Goal: Download file/media

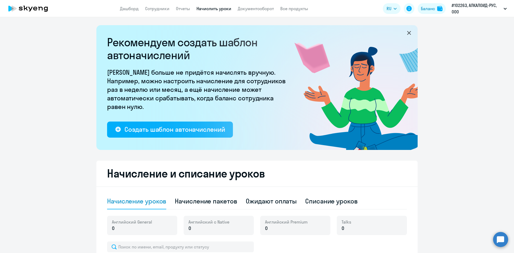
select select "10"
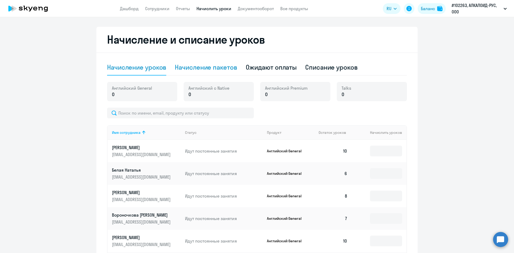
click at [212, 69] on div "Начисление пакетов" at bounding box center [206, 67] width 62 height 9
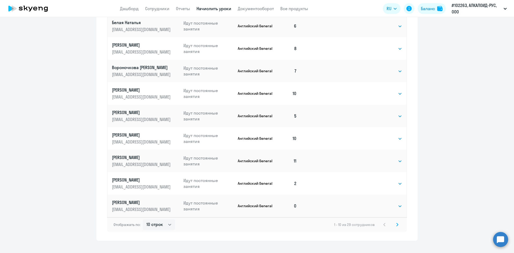
scroll to position [313, 0]
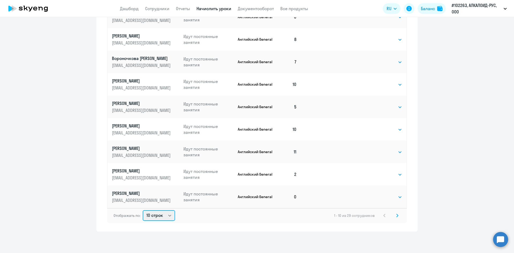
click at [158, 214] on select "10 строк 30 строк 50 строк" at bounding box center [159, 215] width 32 height 11
select select "50"
click at [143, 210] on select "10 строк 30 строк 50 строк" at bounding box center [159, 215] width 32 height 11
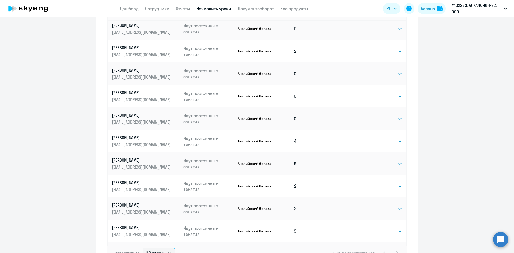
scroll to position [0, 0]
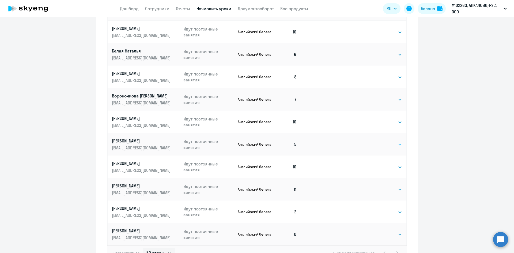
click at [382, 145] on select "Выбрать 4 8 16 32 64 96 128" at bounding box center [391, 144] width 22 height 6
select select "8"
click at [380, 141] on select "Выбрать 4 8 16 32 64 96 128" at bounding box center [391, 144] width 22 height 6
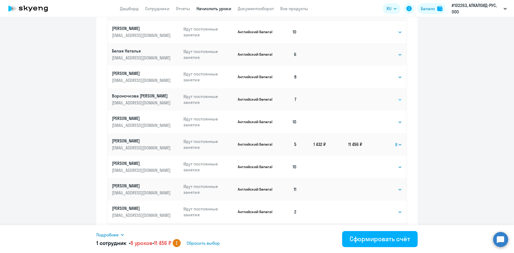
click at [380, 97] on select "Выбрать 4 8 16 32 64 96 128" at bounding box center [391, 99] width 22 height 6
select select "4"
click at [380, 96] on select "Выбрать 4 8 16 32 64 96 128" at bounding box center [391, 99] width 22 height 6
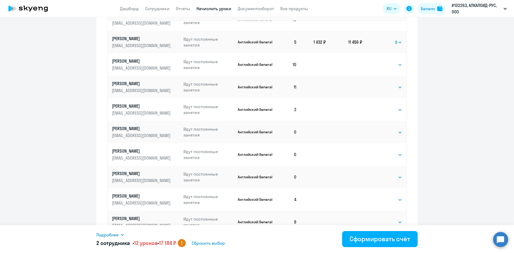
scroll to position [107, 0]
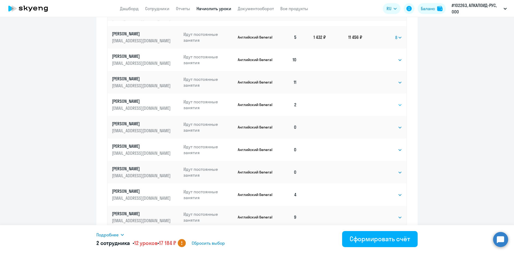
click at [380, 106] on select "Выбрать 4 8 16 32 64 96 128" at bounding box center [391, 105] width 22 height 6
select select "8"
click at [380, 102] on select "Выбрать 4 8 16 32 64 96 128" at bounding box center [391, 105] width 22 height 6
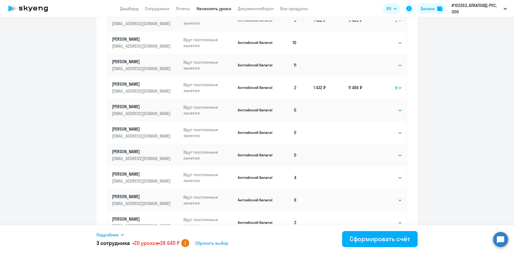
scroll to position [134, 0]
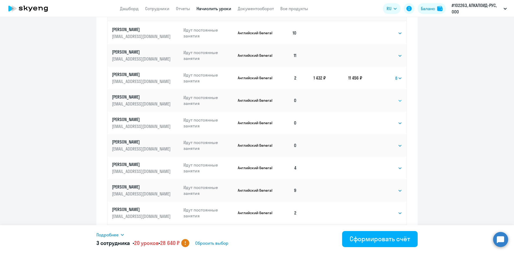
click at [394, 102] on select "Выбрать 4 8 16 32 64 96 128" at bounding box center [391, 101] width 22 height 6
select select "8"
click at [380, 98] on select "Выбрать 4 8 16 32 64 96 128" at bounding box center [391, 101] width 22 height 6
click at [383, 146] on select "Выбрать 4 8 16 32 64 96 128" at bounding box center [391, 146] width 22 height 6
select select "16"
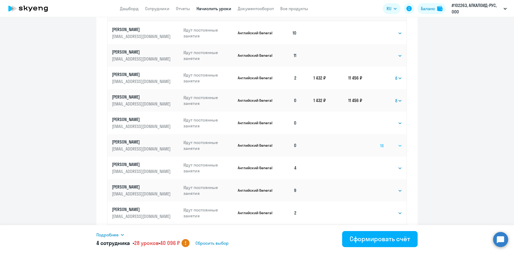
click at [380, 143] on select "Выбрать 4 8 16 32 64 96 128" at bounding box center [391, 146] width 22 height 6
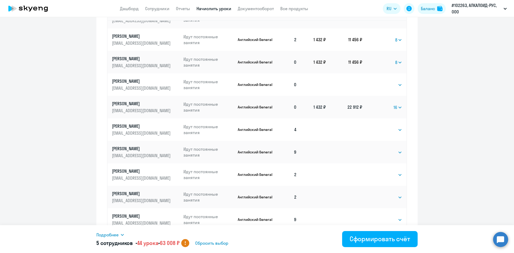
scroll to position [214, 0]
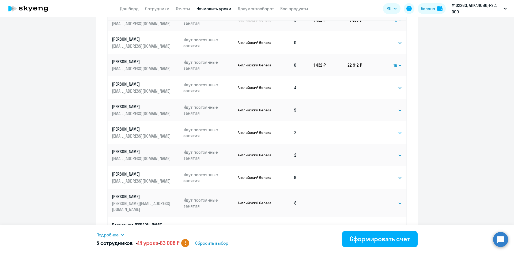
click at [385, 133] on select "Выбрать 4 8 16 32 64 96 128" at bounding box center [391, 133] width 22 height 6
select select "16"
click at [380, 130] on select "Выбрать 4 8 16 32 64 96 128" at bounding box center [391, 133] width 22 height 6
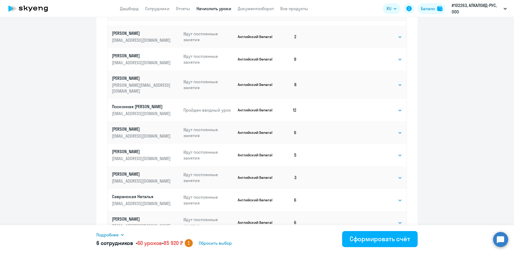
scroll to position [348, 0]
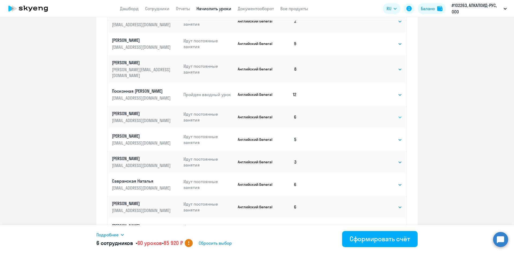
click at [391, 114] on select "Выбрать 4 8 16 32 64 96 128" at bounding box center [391, 117] width 22 height 6
select select "8"
click at [380, 114] on select "Выбрать 4 8 16 32 64 96 128" at bounding box center [391, 117] width 22 height 6
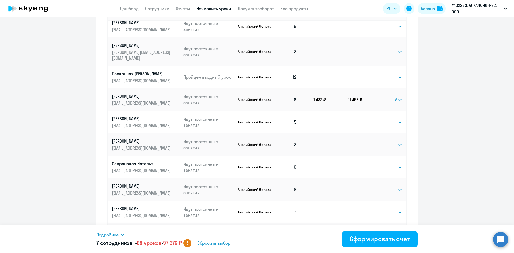
scroll to position [375, 0]
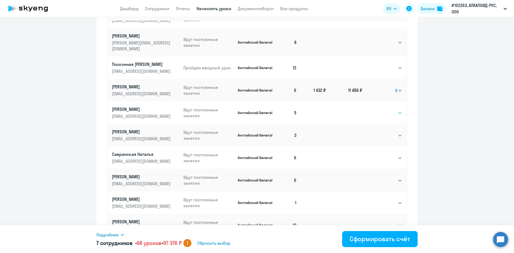
click at [388, 110] on select "Выбрать 4 8 16 32 64 96 128" at bounding box center [391, 113] width 22 height 6
select select "8"
click at [380, 110] on select "Выбрать 4 8 16 32 64 96 128" at bounding box center [391, 113] width 22 height 6
click at [380, 132] on select "Выбрать 4 8 16 32 64 96 128" at bounding box center [391, 135] width 22 height 6
select select "8"
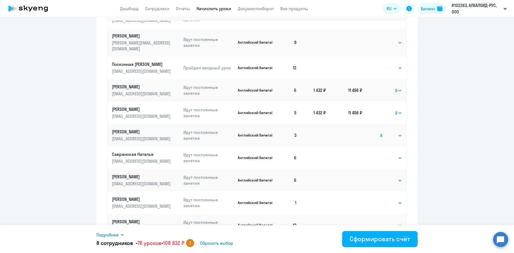
click at [380, 132] on select "Выбрать 4 8 16 32 64 96 128" at bounding box center [391, 135] width 22 height 6
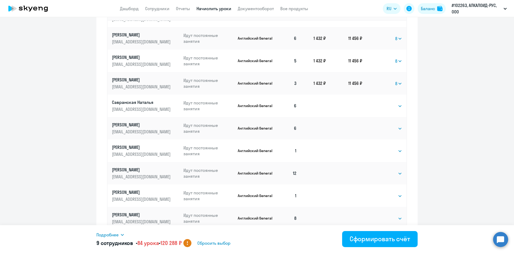
scroll to position [428, 0]
click at [385, 102] on select "Выбрать 4 8 16 32 64 96 128" at bounding box center [391, 105] width 22 height 6
select select "8"
click at [380, 102] on select "Выбрать 4 8 16 32 64 96 128" at bounding box center [391, 105] width 22 height 6
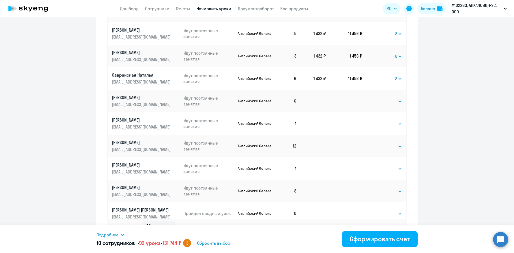
click at [380, 121] on select "Выбрать 4 8 16 32 64 96 128" at bounding box center [391, 124] width 22 height 6
select select "16"
click at [380, 121] on select "Выбрать 4 8 16 32 64 96 128" at bounding box center [391, 124] width 22 height 6
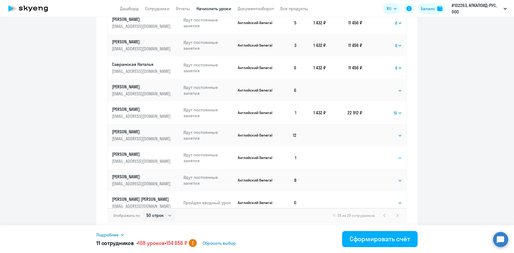
click at [380, 155] on select "Выбрать 4 8 16 32 64 96 128" at bounding box center [391, 158] width 22 height 6
select select "16"
click at [380, 155] on select "Выбрать 4 8 16 32 64 96 128" at bounding box center [391, 158] width 22 height 6
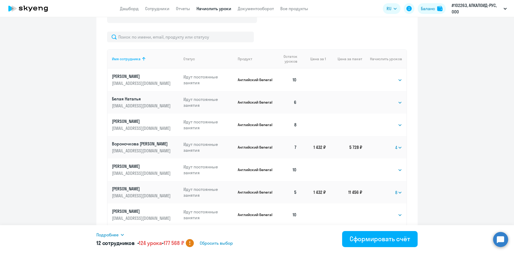
scroll to position [259, 0]
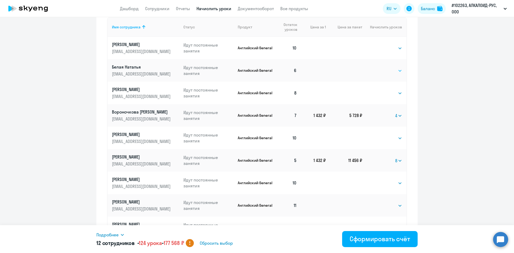
click at [380, 70] on select "Выбрать 4 8 16 32 64 96 128" at bounding box center [391, 71] width 22 height 6
click at [275, 84] on td "8" at bounding box center [287, 93] width 27 height 23
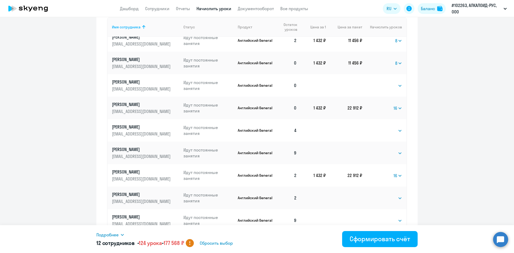
scroll to position [214, 0]
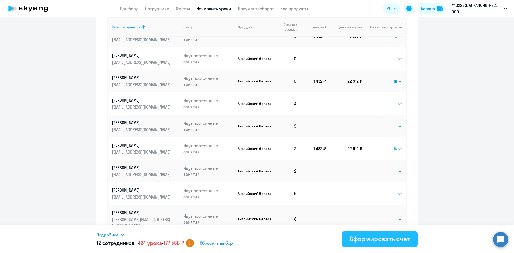
click at [367, 242] on div "Сформировать счёт" at bounding box center [380, 239] width 61 height 9
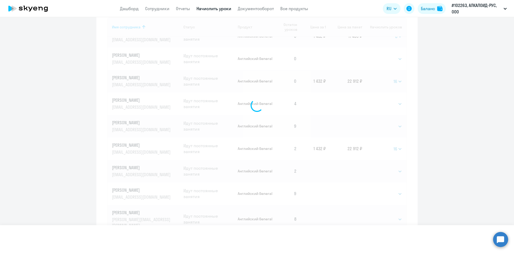
select select
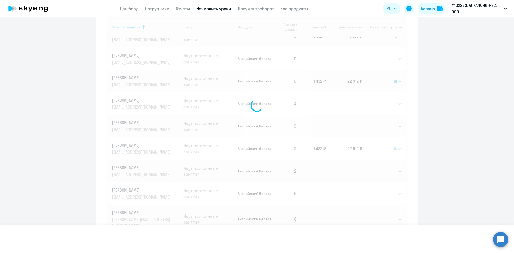
select select
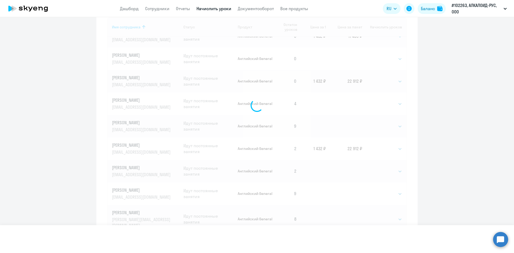
select select
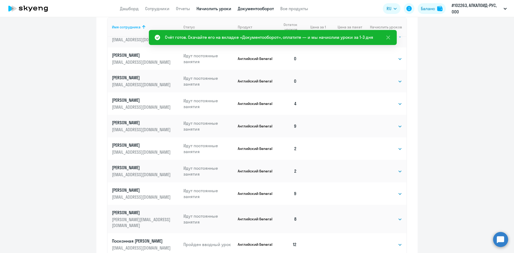
click at [260, 9] on link "Документооборот" at bounding box center [256, 8] width 36 height 5
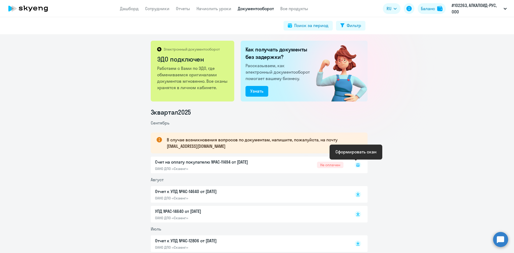
click at [357, 166] on icon at bounding box center [358, 164] width 3 height 3
click at [355, 166] on rect at bounding box center [358, 165] width 6 height 6
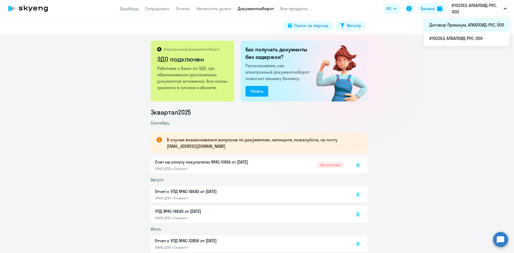
click at [464, 25] on li "Договор Премиум, АЛКАЛОИД-РУС, ООО" at bounding box center [466, 24] width 85 height 13
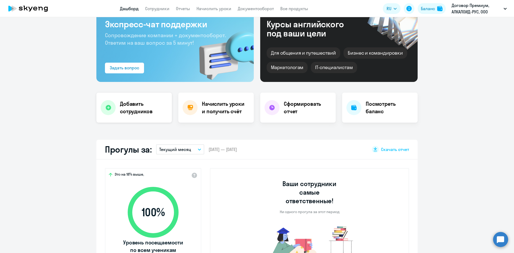
scroll to position [27, 0]
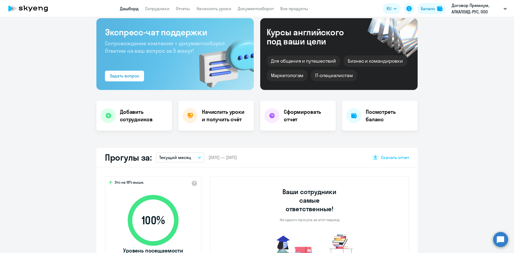
select select "30"
click at [212, 6] on link "Начислить уроки" at bounding box center [214, 8] width 35 height 5
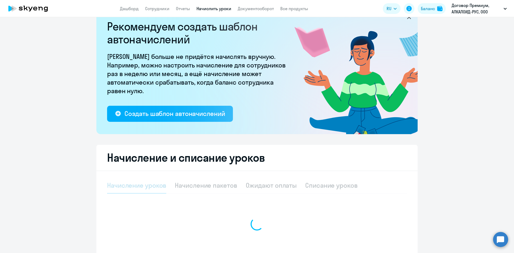
select select "10"
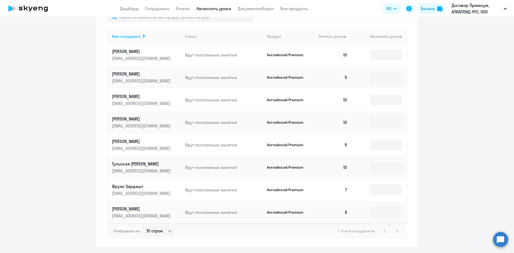
scroll to position [246, 0]
